Goal: Check status: Check status

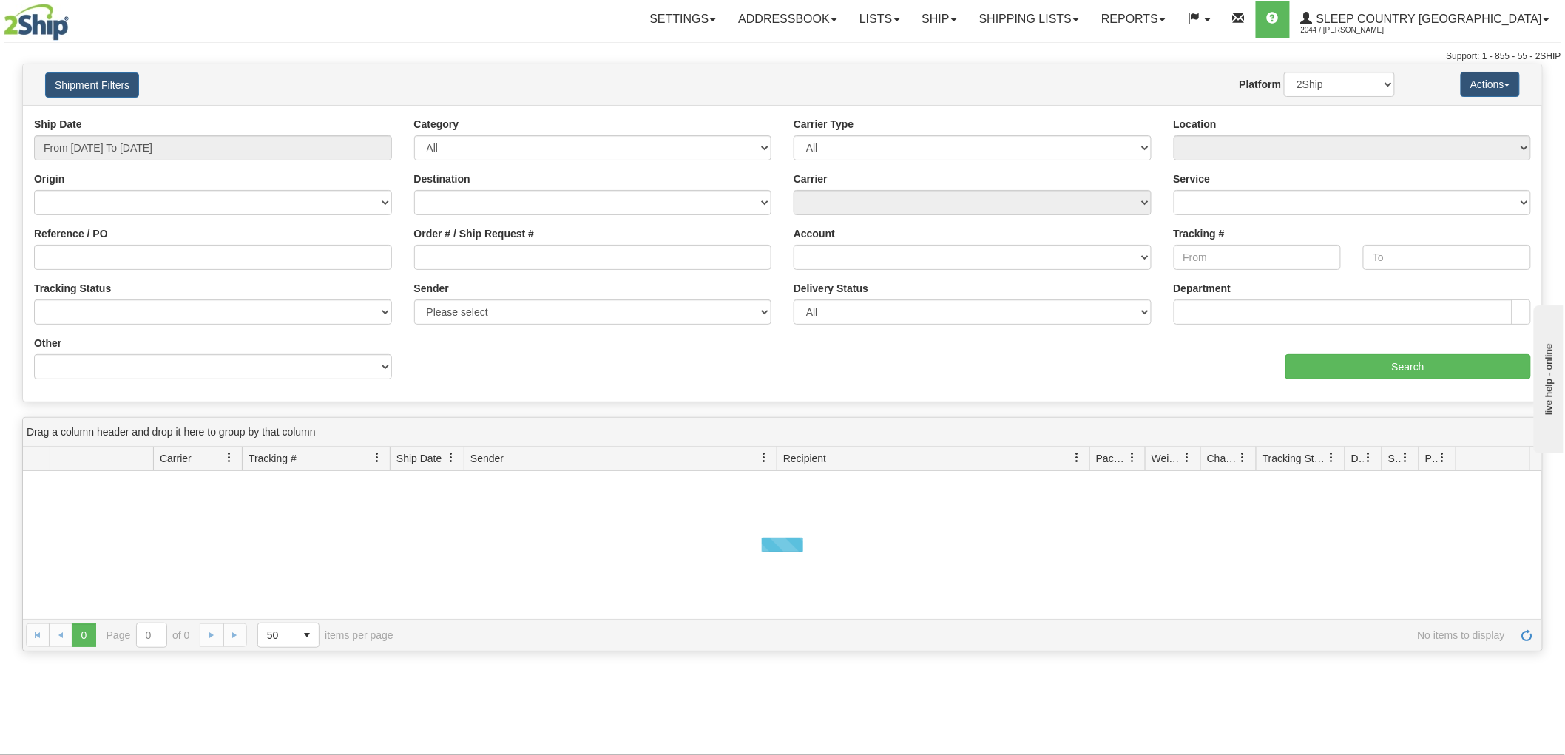
click at [158, 177] on div "Origin [GEOGRAPHIC_DATA] [GEOGRAPHIC_DATA] [GEOGRAPHIC_DATA] [US_STATE] [GEOGRA…" at bounding box center [213, 194] width 358 height 44
click at [180, 151] on input "From [DATE] To [DATE]" at bounding box center [213, 147] width 358 height 25
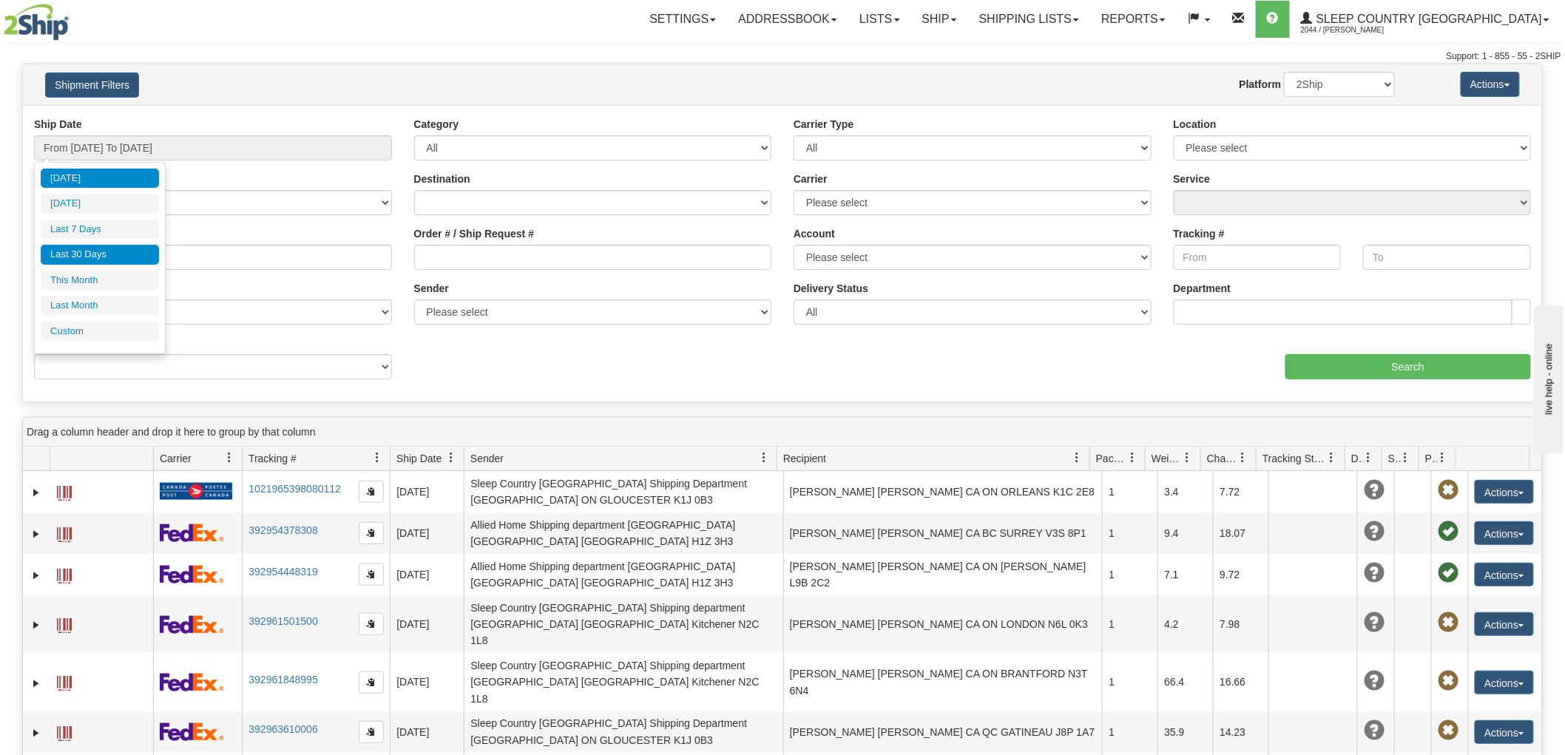
click at [109, 250] on li "Last 30 Days" at bounding box center [100, 255] width 118 height 20
type input "From [DATE] To [DATE]"
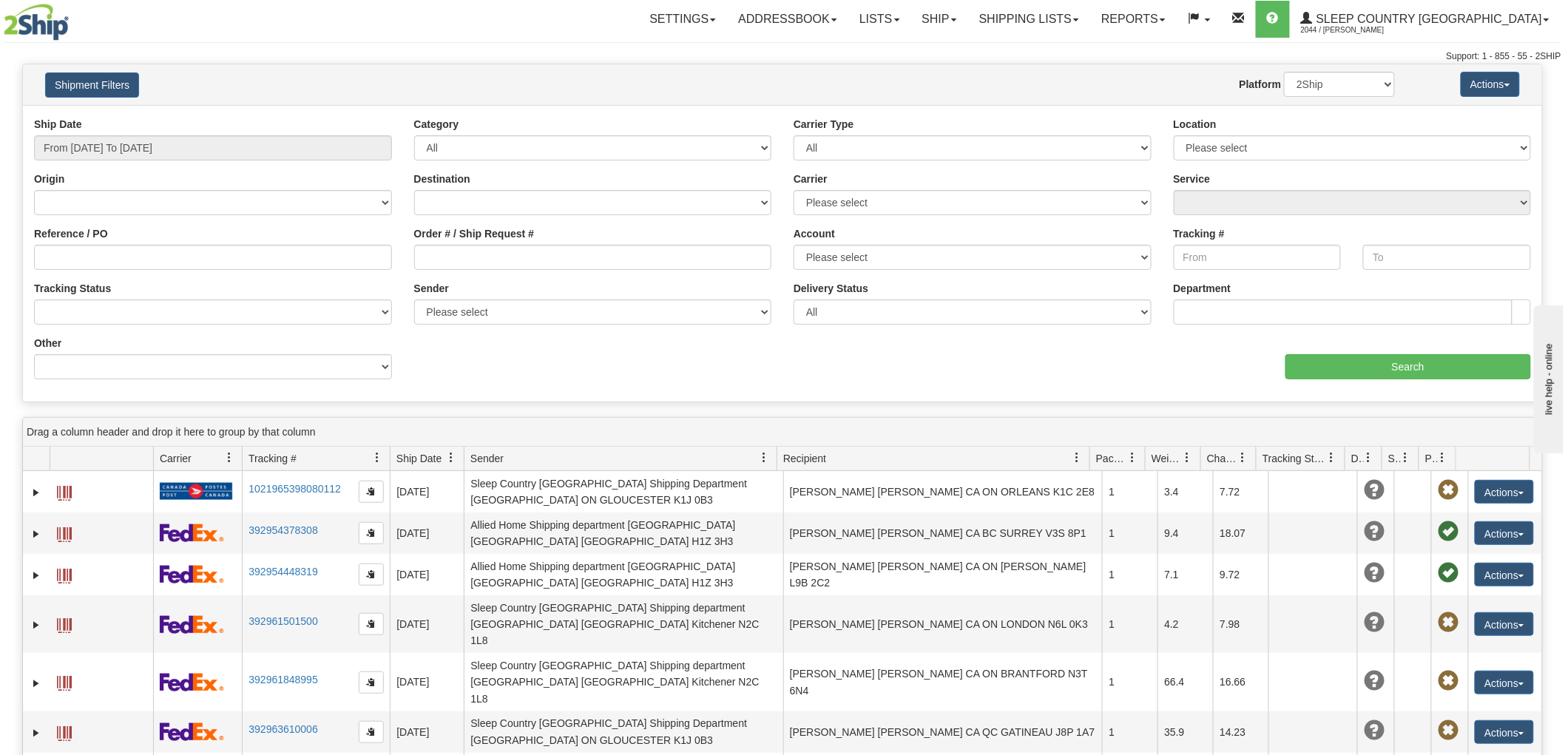
click at [713, 271] on div "Order # / Ship Request #" at bounding box center [593, 253] width 380 height 55
click at [640, 253] on input "Order # / Ship Request #" at bounding box center [593, 257] width 358 height 25
paste input "9000I067545"
type input "9000I067545"
click at [1343, 365] on input "Search" at bounding box center [1407, 366] width 245 height 25
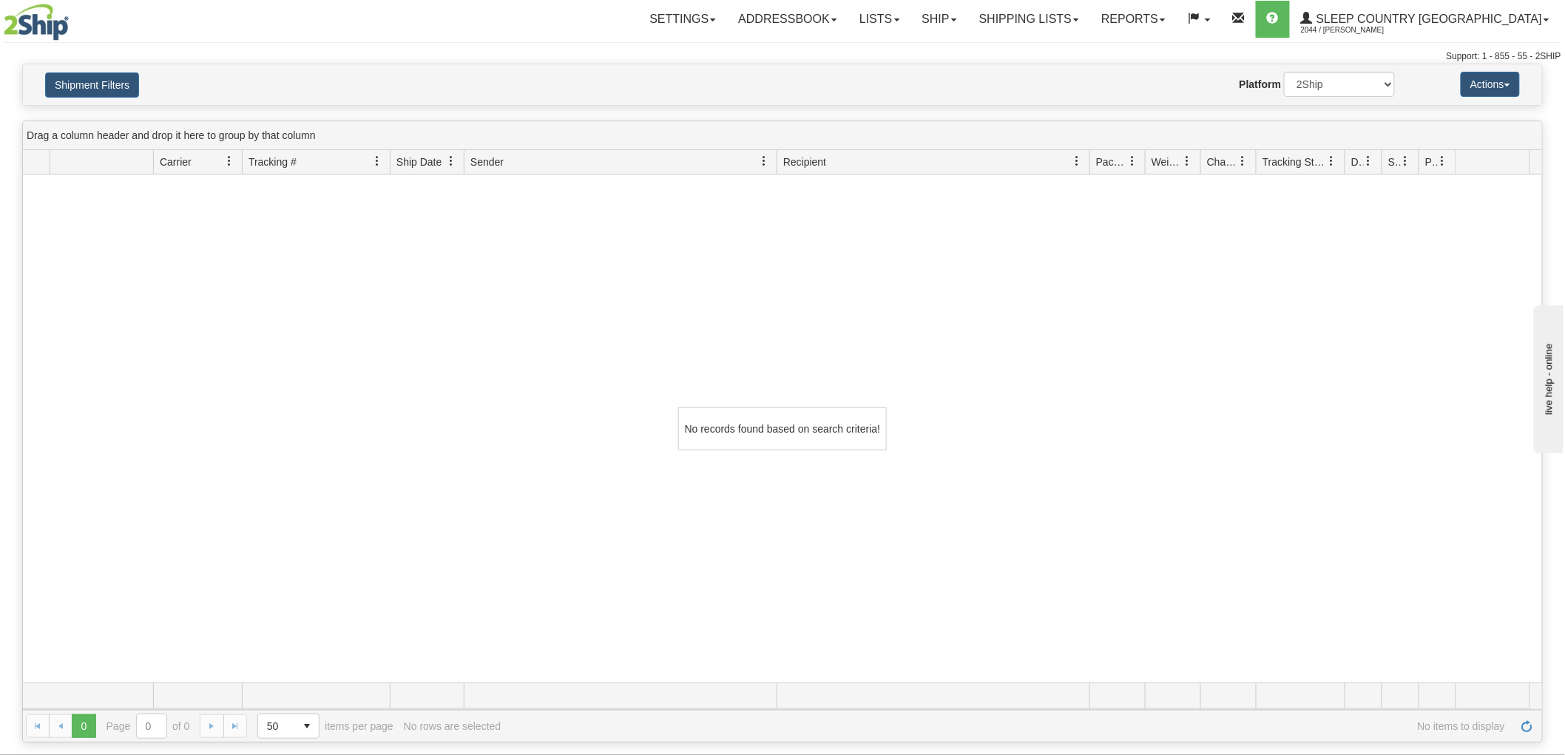
click at [154, 84] on h4 "Shipment Filters" at bounding box center [158, 85] width 249 height 26
drag, startPoint x: 289, startPoint y: 91, endPoint x: 311, endPoint y: 99, distance: 22.9
click at [290, 91] on div "Website Agent Nothing selected Client User Platform 2Ship Imported" at bounding box center [844, 84] width 1122 height 25
